Goal: Transaction & Acquisition: Book appointment/travel/reservation

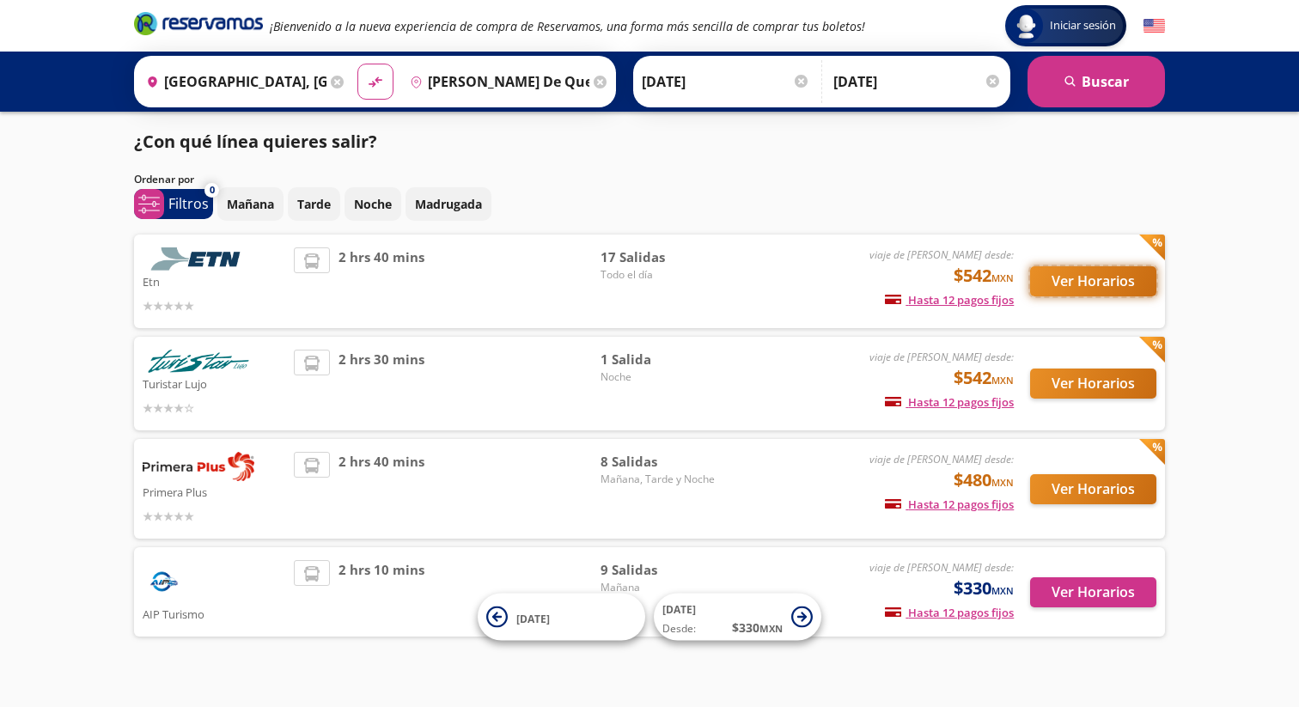
click at [1075, 284] on button "Ver Horarios" at bounding box center [1093, 281] width 126 height 30
click at [1081, 494] on button "Ver Horarios" at bounding box center [1093, 489] width 126 height 30
click at [1079, 388] on button "Ver Horarios" at bounding box center [1093, 384] width 126 height 30
click at [1091, 277] on button "Ver Horarios" at bounding box center [1093, 281] width 126 height 30
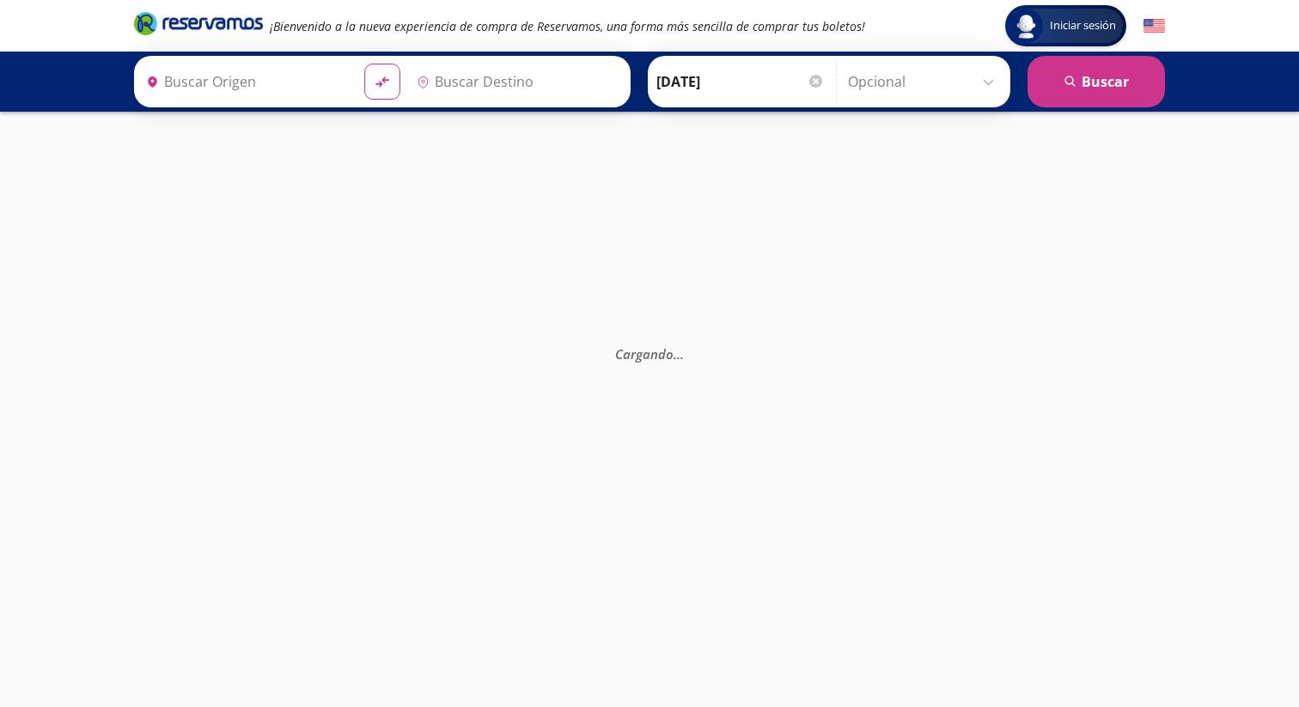
type input "Ciudad de México, Distrito Federal"
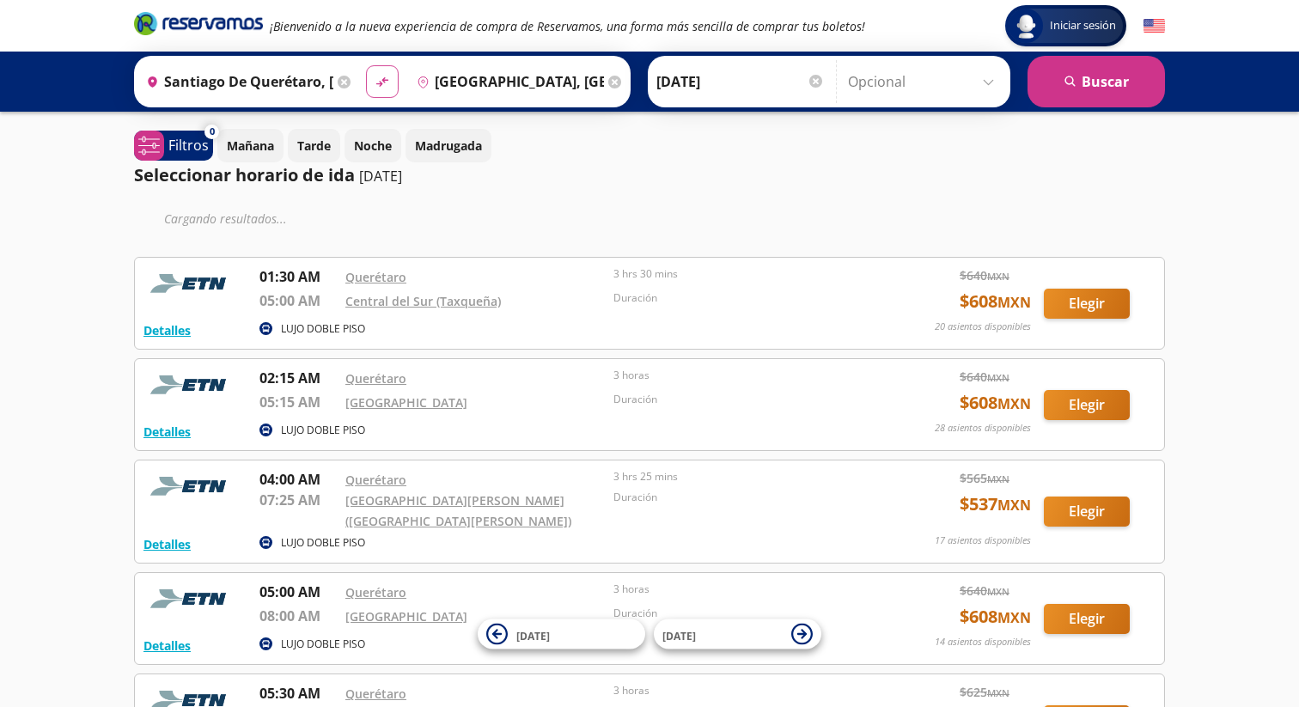
click at [381, 89] on icon "material-symbols:compare-arrows-rounded" at bounding box center [382, 82] width 15 height 16
type input "Ciudad de México, Distrito Federal"
type input "[PERSON_NAME] de Querétaro, [GEOGRAPHIC_DATA]"
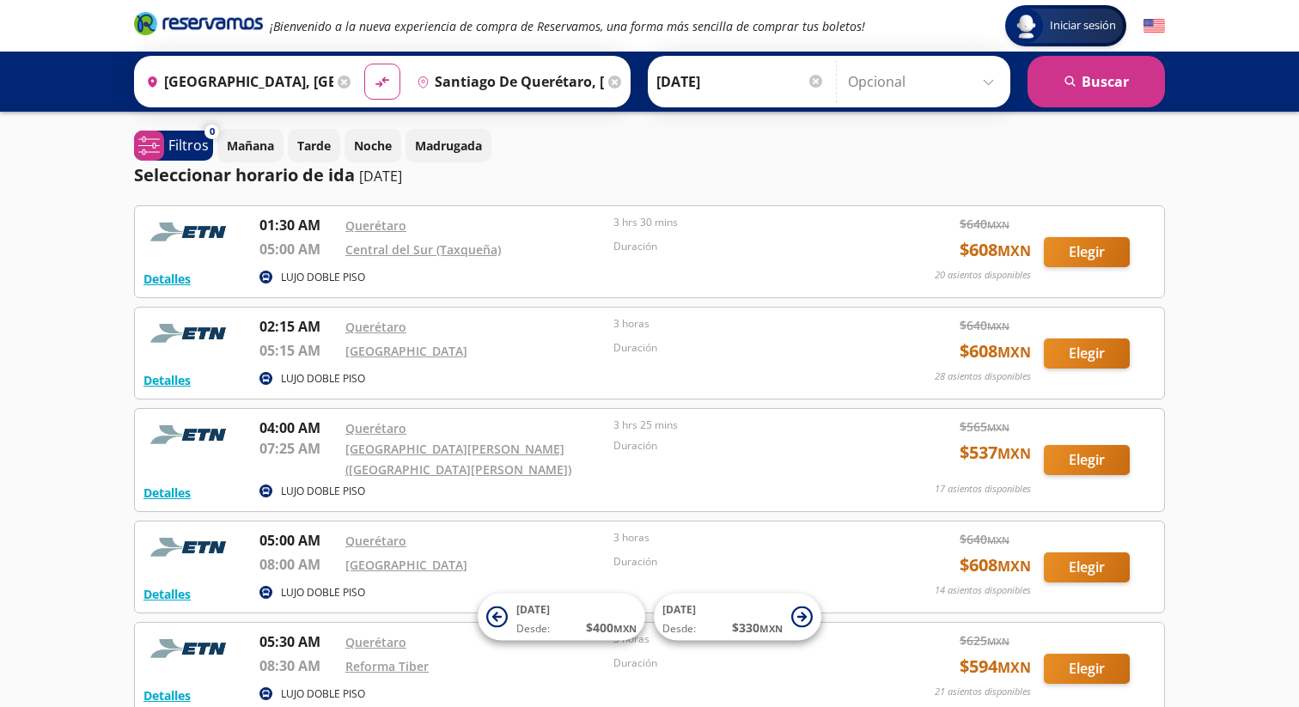
click at [291, 82] on input "Ciudad de México, Distrito Federal" at bounding box center [236, 81] width 194 height 43
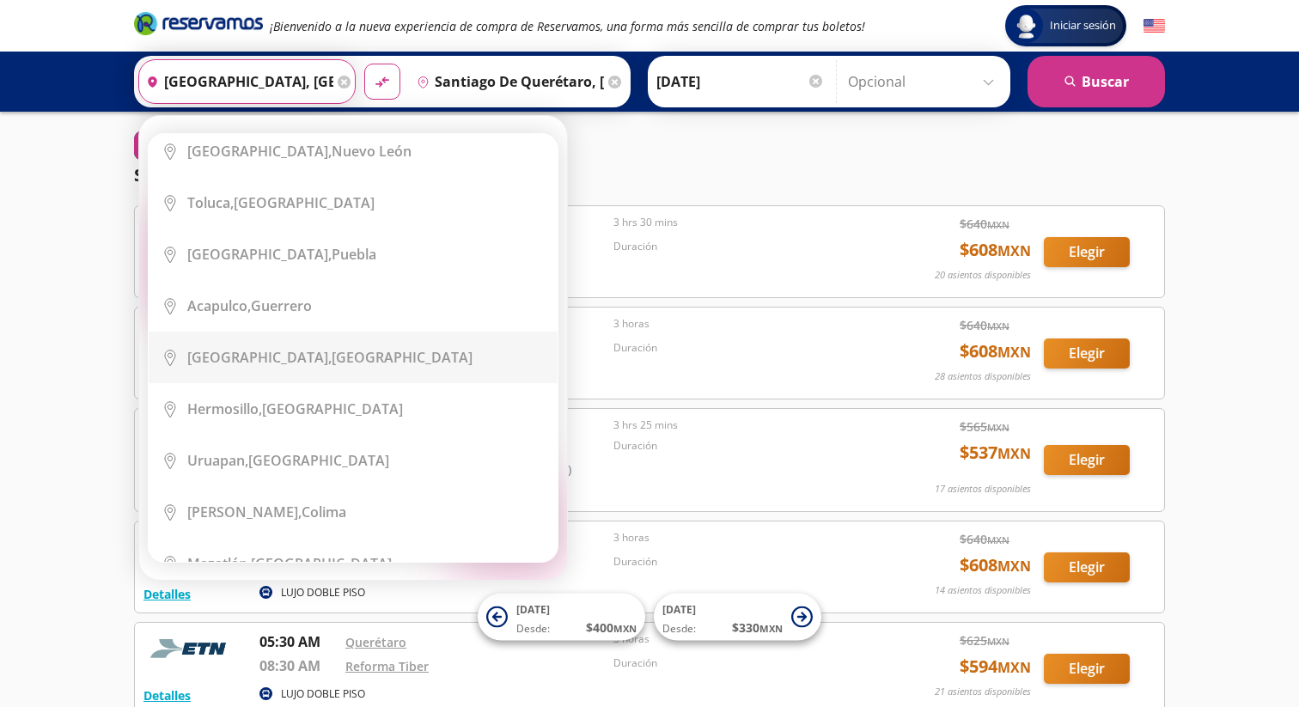
scroll to position [335, 0]
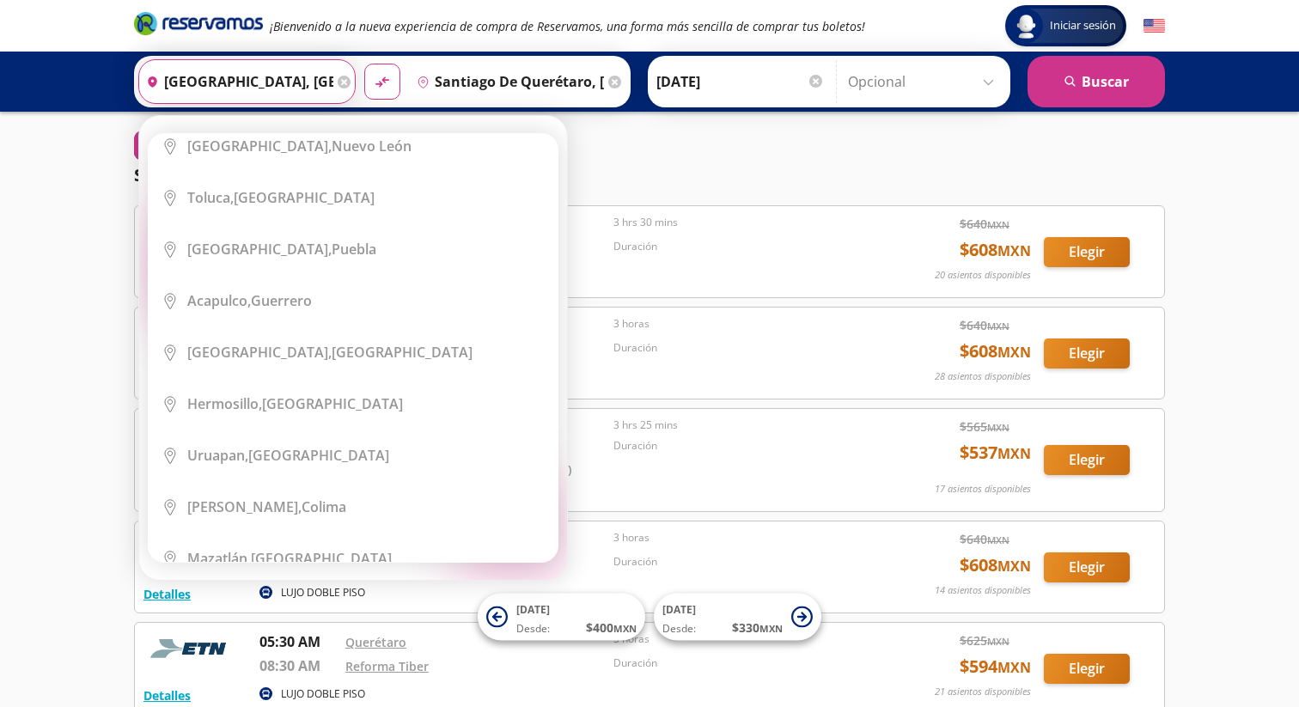
click at [341, 83] on icon at bounding box center [344, 82] width 13 height 13
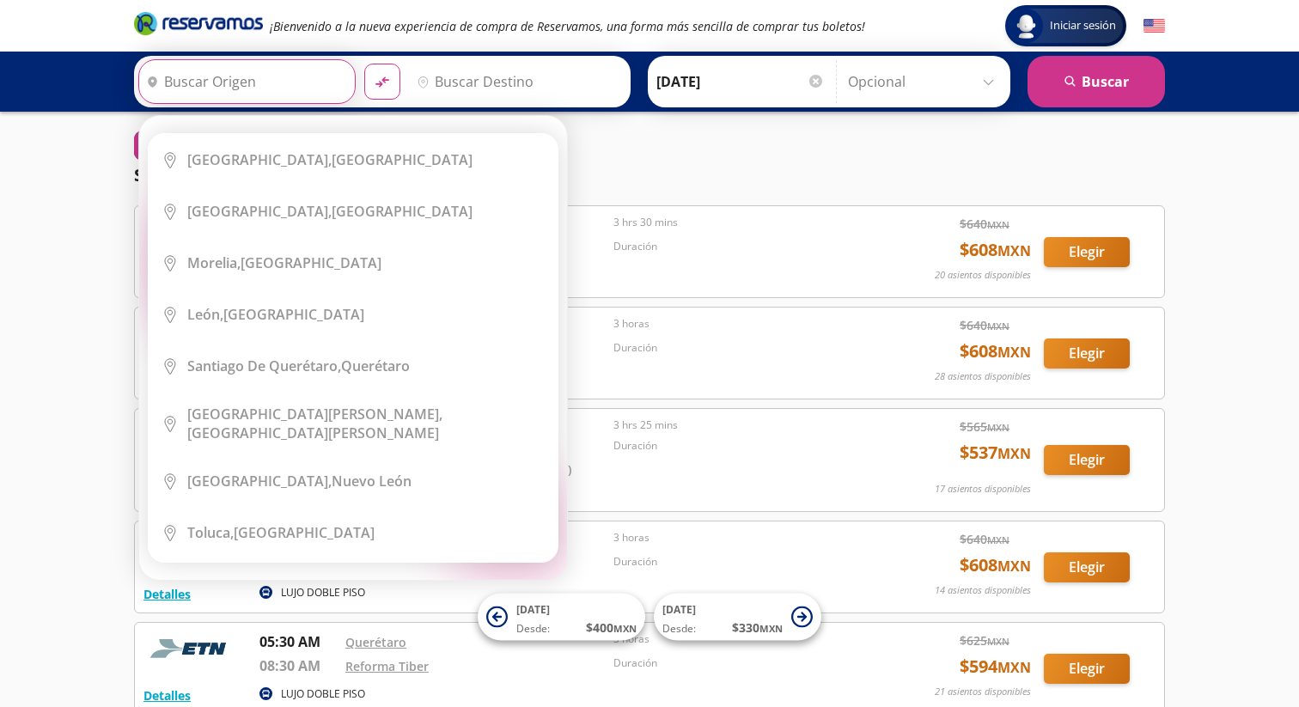
click at [295, 81] on input "Origen" at bounding box center [244, 81] width 211 height 43
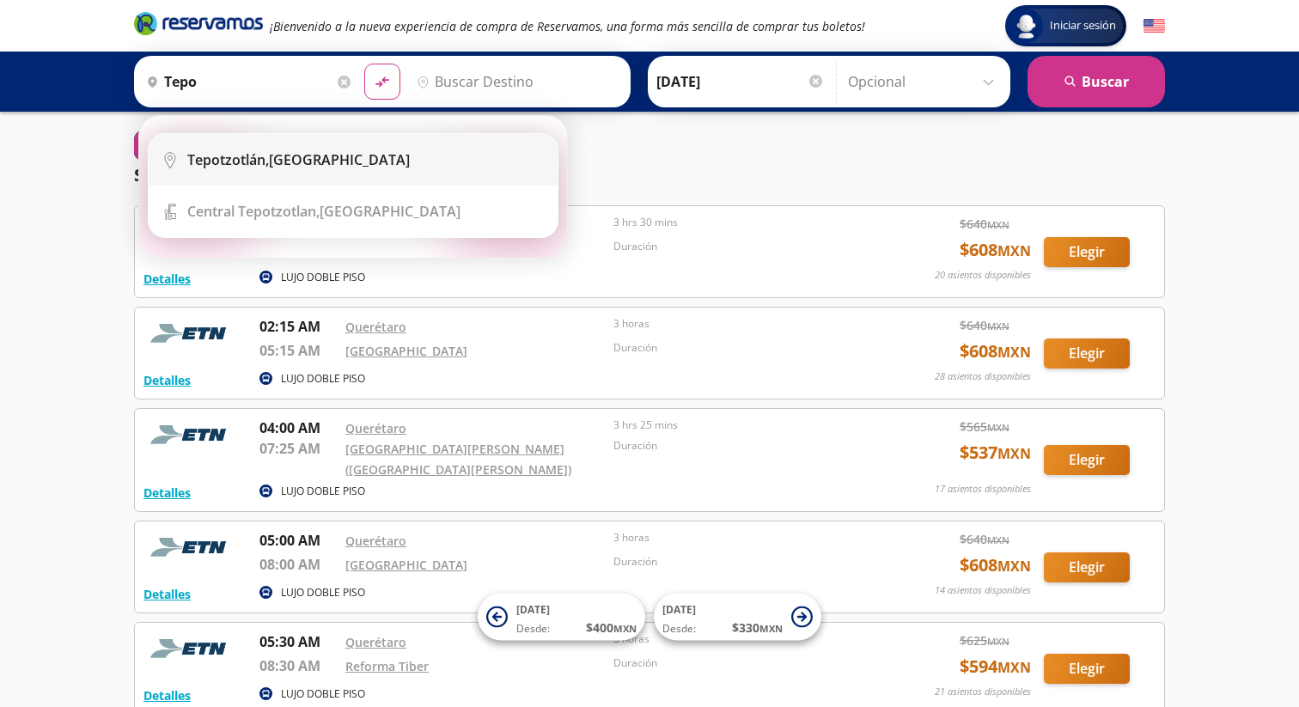
click at [315, 164] on div "Tepotzotlán, México" at bounding box center [298, 159] width 223 height 19
type input "[GEOGRAPHIC_DATA], [GEOGRAPHIC_DATA]"
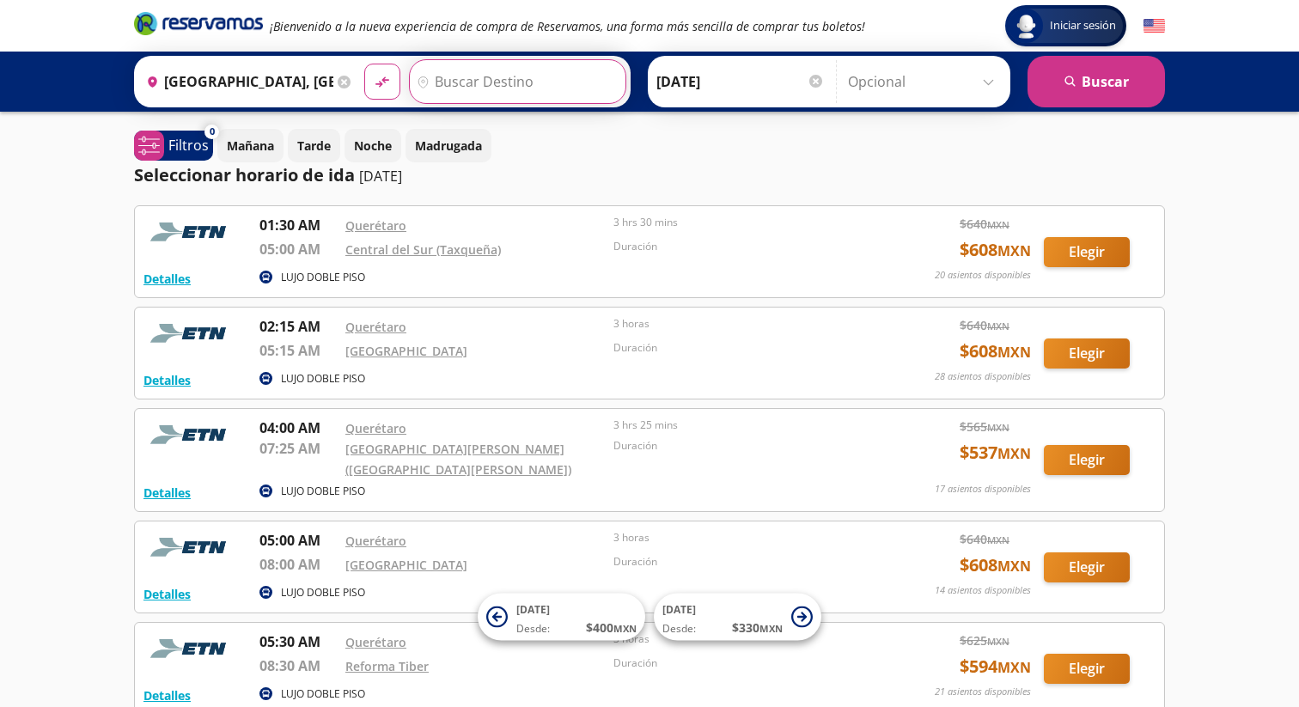
click at [457, 76] on input "Destino" at bounding box center [515, 81] width 211 height 43
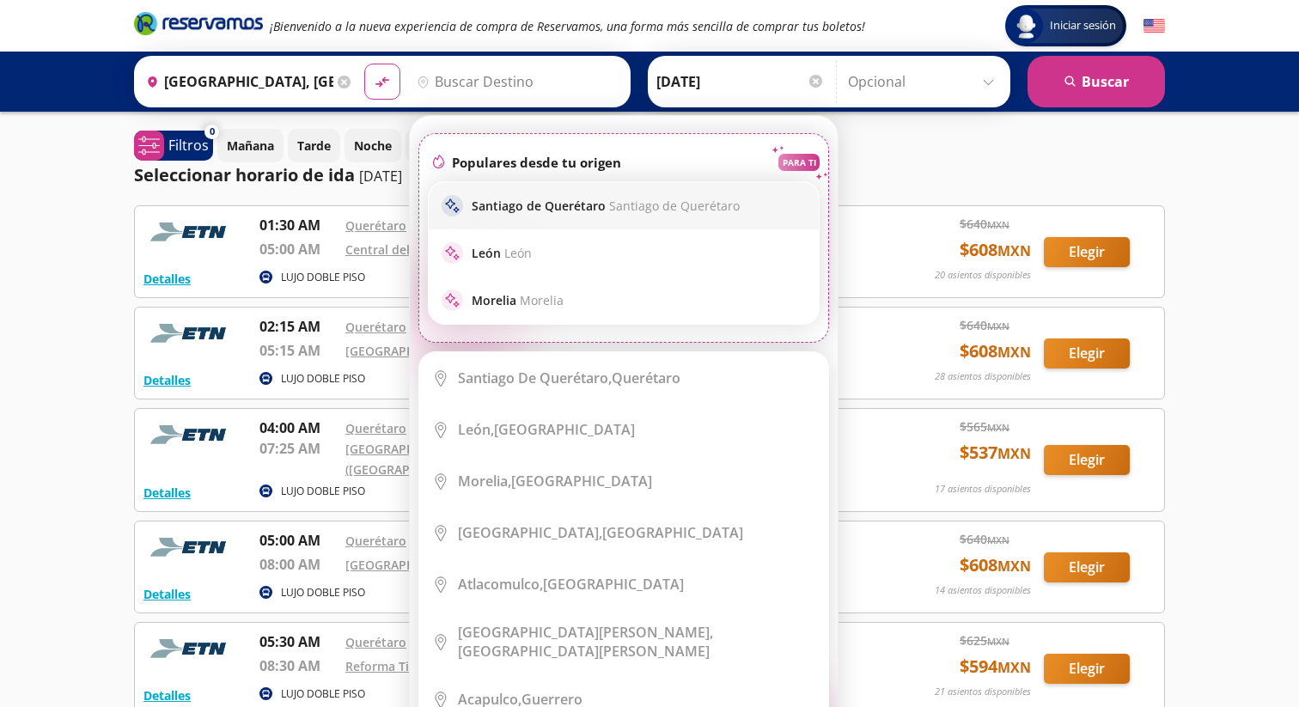
click at [513, 227] on div "sparkle Santiago de Querétaro Santiago de Querétaro" at bounding box center [624, 205] width 390 height 47
type input "[PERSON_NAME] de Querétaro, [GEOGRAPHIC_DATA]"
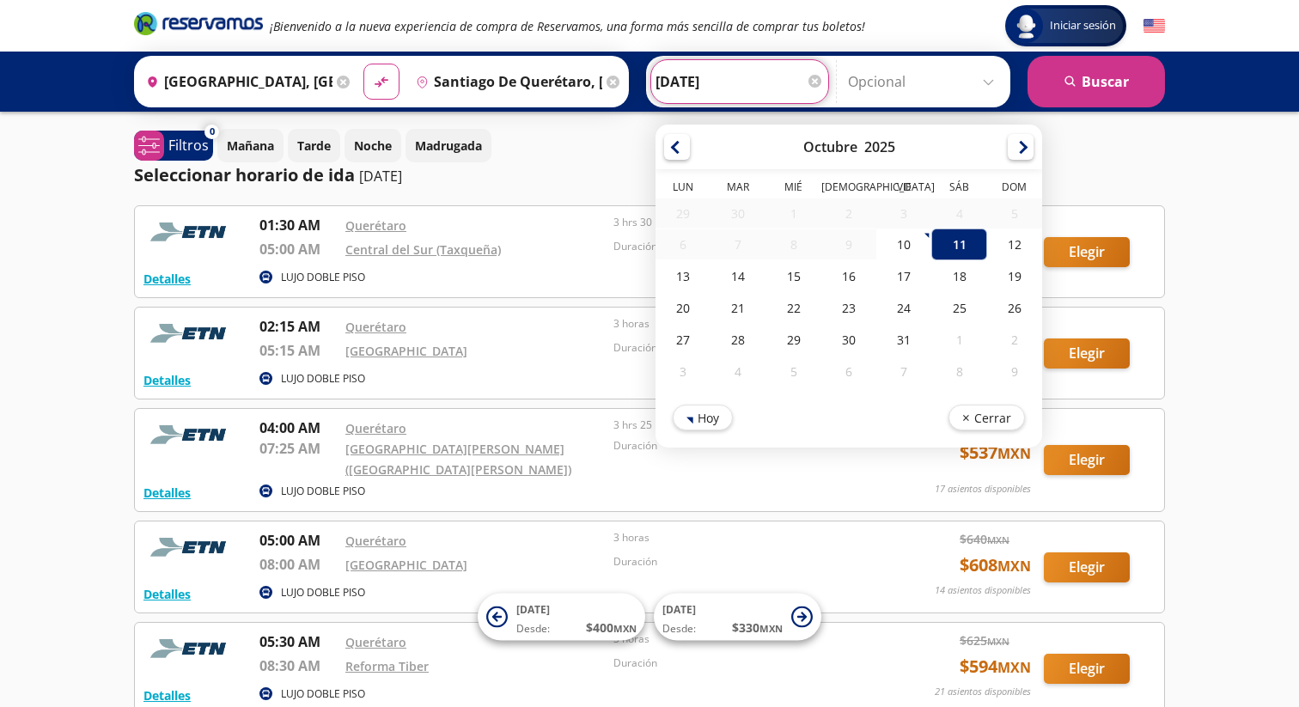
click at [758, 89] on input "11-Oct-25" at bounding box center [740, 81] width 168 height 43
click at [795, 272] on div "15" at bounding box center [794, 276] width 55 height 32
type input "[DATE]"
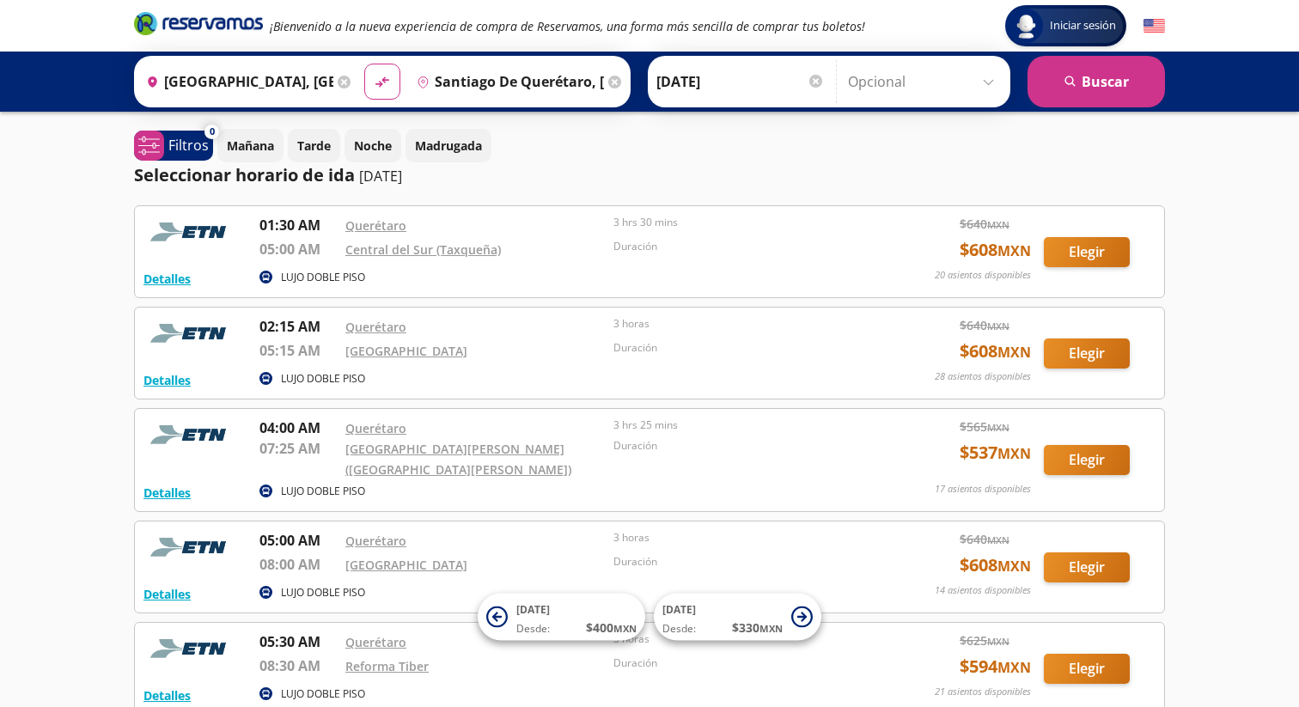
click at [904, 87] on input "Opcional" at bounding box center [925, 81] width 154 height 43
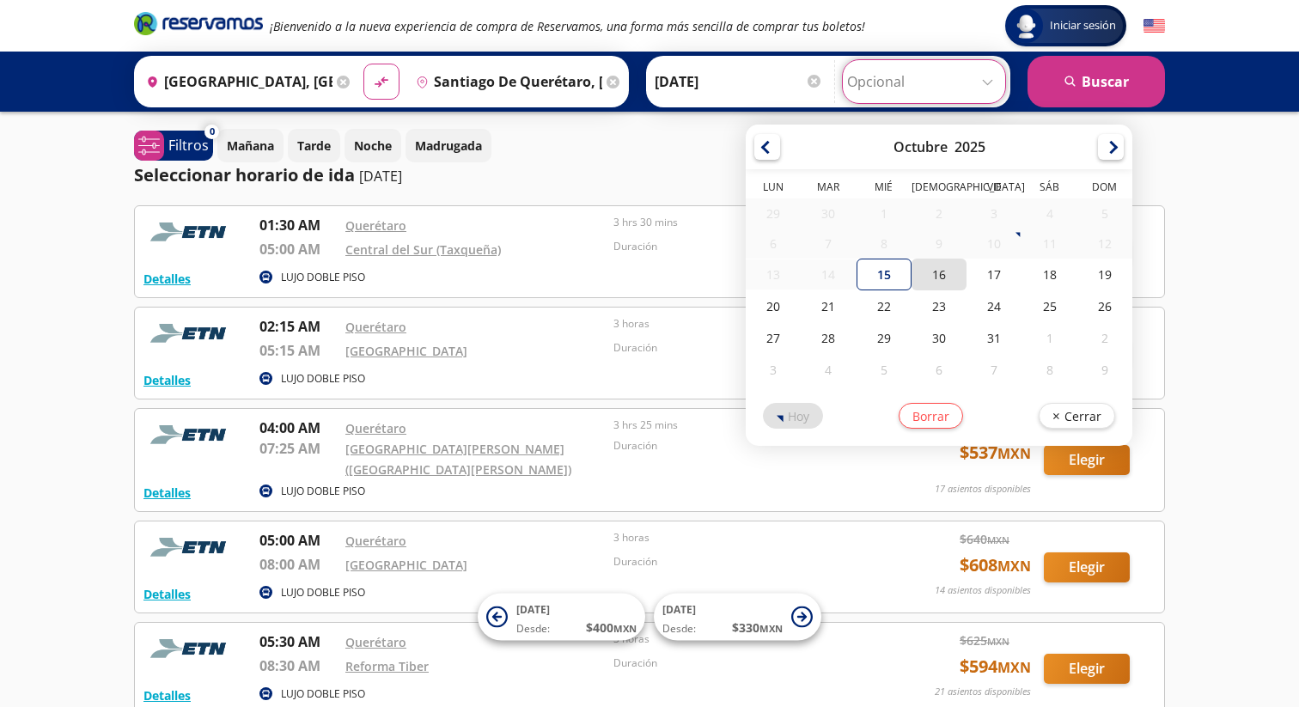
click at [942, 284] on div "16" at bounding box center [938, 275] width 55 height 32
type input "[DATE]"
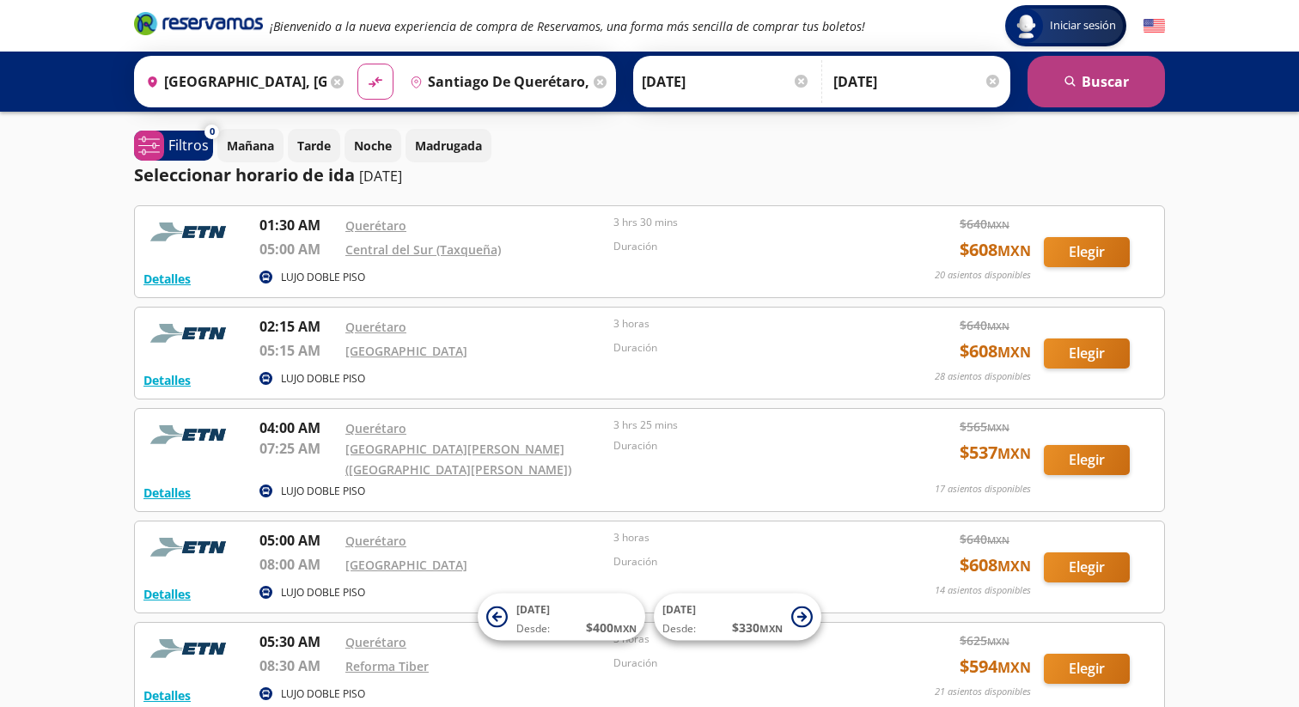
click at [1084, 95] on button "search Buscar" at bounding box center [1097, 82] width 138 height 52
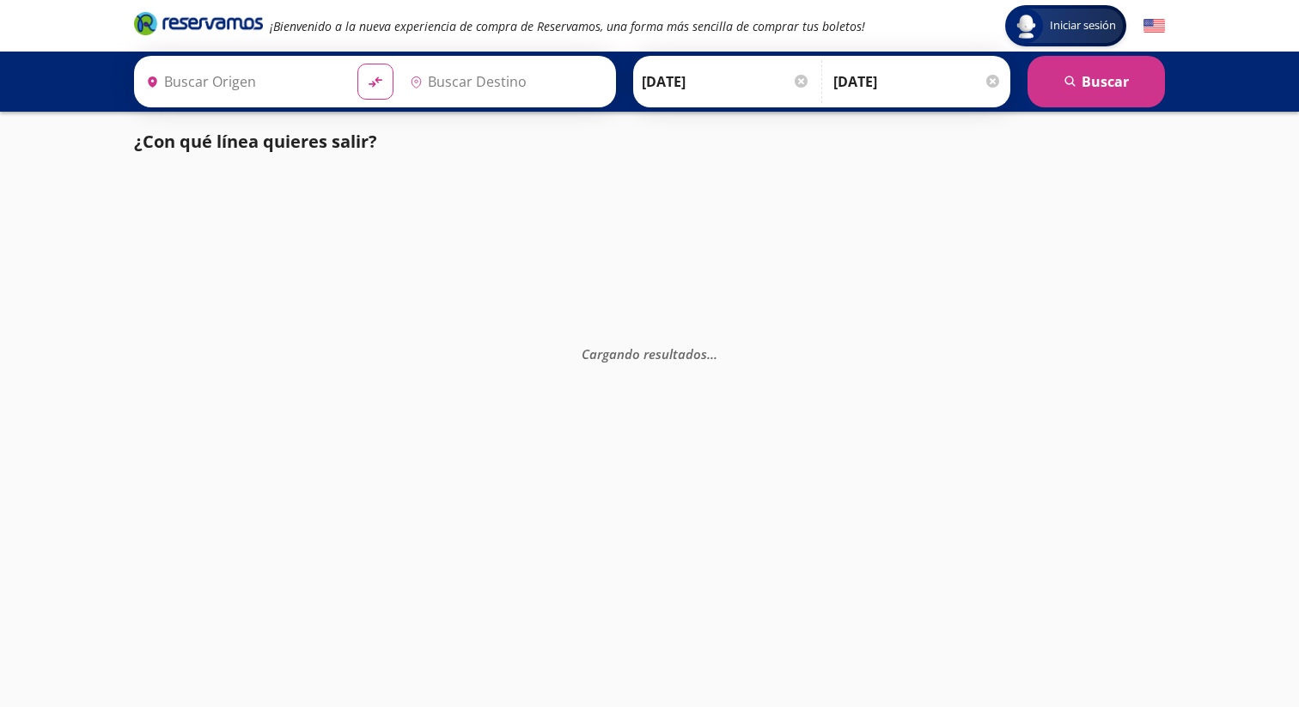
type input "[GEOGRAPHIC_DATA], [GEOGRAPHIC_DATA]"
type input "[PERSON_NAME] de Querétaro, [GEOGRAPHIC_DATA]"
type input "[GEOGRAPHIC_DATA], [GEOGRAPHIC_DATA]"
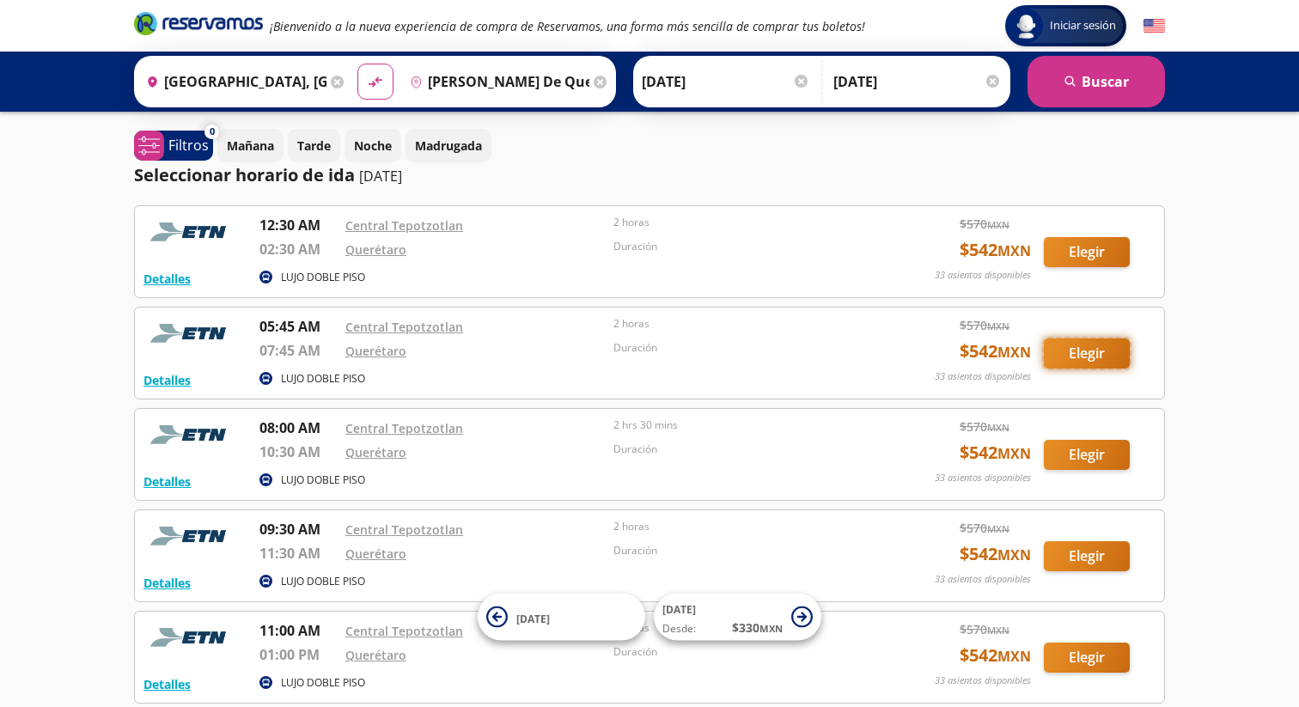
click at [1100, 357] on button "Elegir" at bounding box center [1087, 354] width 86 height 30
